Goal: Transaction & Acquisition: Purchase product/service

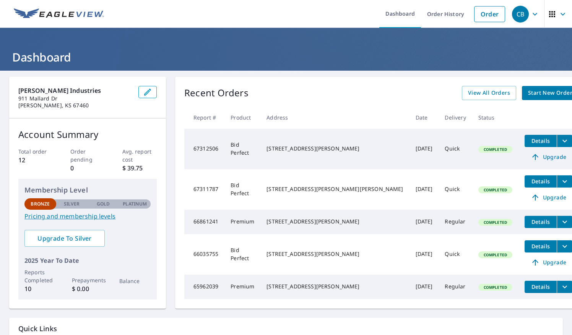
click at [528, 95] on span "Start New Order" at bounding box center [550, 93] width 44 height 10
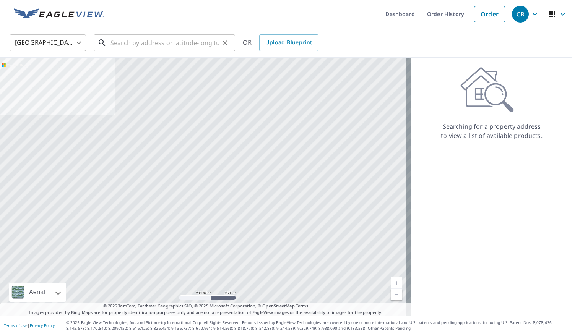
click at [179, 47] on input "text" at bounding box center [165, 42] width 109 height 21
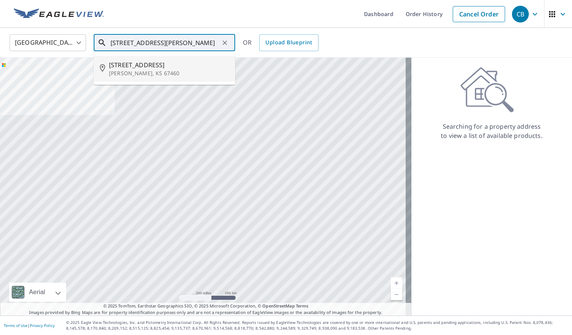
click at [129, 66] on span "[STREET_ADDRESS]" at bounding box center [169, 64] width 120 height 9
type input "[STREET_ADDRESS][PERSON_NAME]"
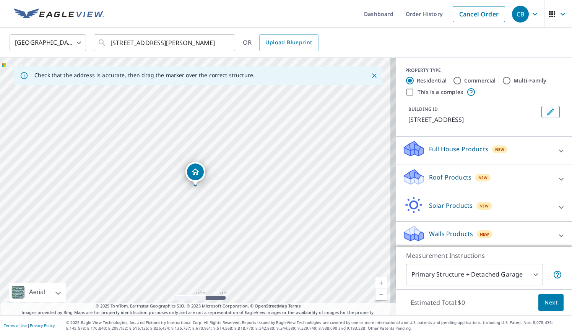
click at [557, 177] on icon at bounding box center [561, 179] width 9 height 9
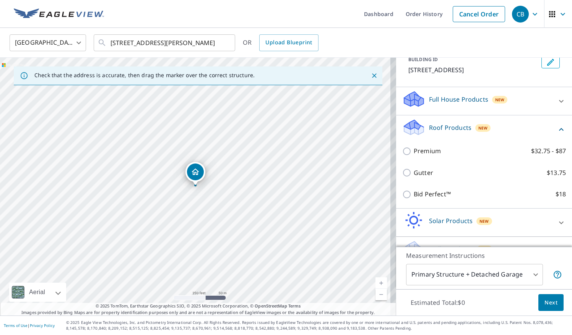
scroll to position [67, 0]
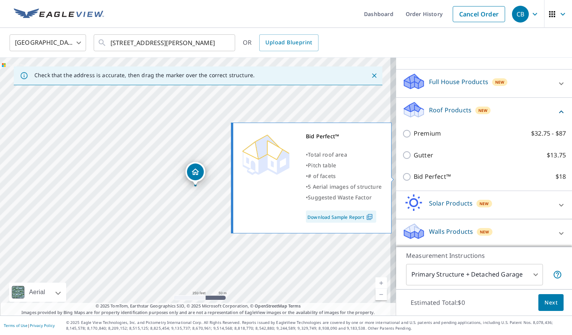
click at [402, 176] on input "Bid Perfect™ $18" at bounding box center [407, 176] width 11 height 9
checkbox input "true"
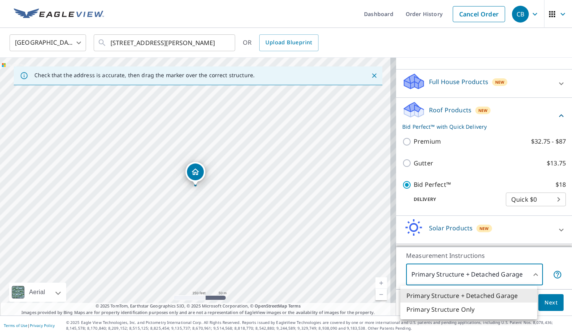
click at [528, 272] on body "CB CB Dashboard Order History Cancel Order CB United States [GEOGRAPHIC_DATA] ​…" at bounding box center [286, 167] width 572 height 335
click at [528, 272] on div at bounding box center [286, 167] width 572 height 335
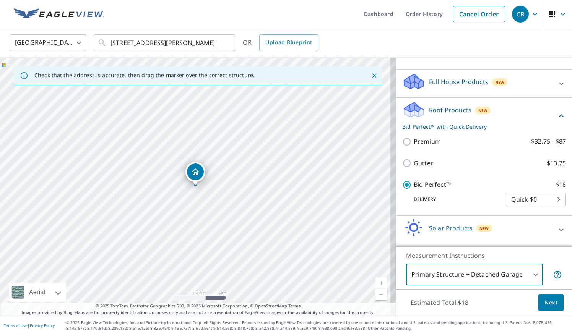
click at [548, 304] on span "Next" at bounding box center [550, 303] width 13 height 10
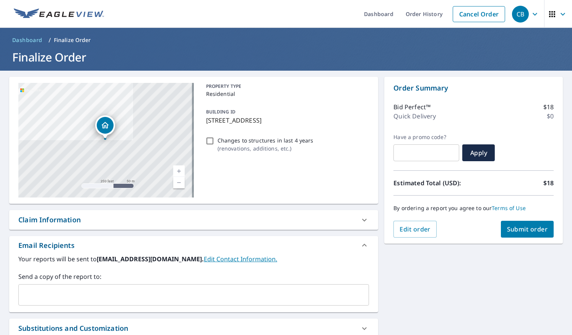
click at [526, 229] on span "Submit order" at bounding box center [527, 229] width 41 height 8
